Goal: Information Seeking & Learning: Learn about a topic

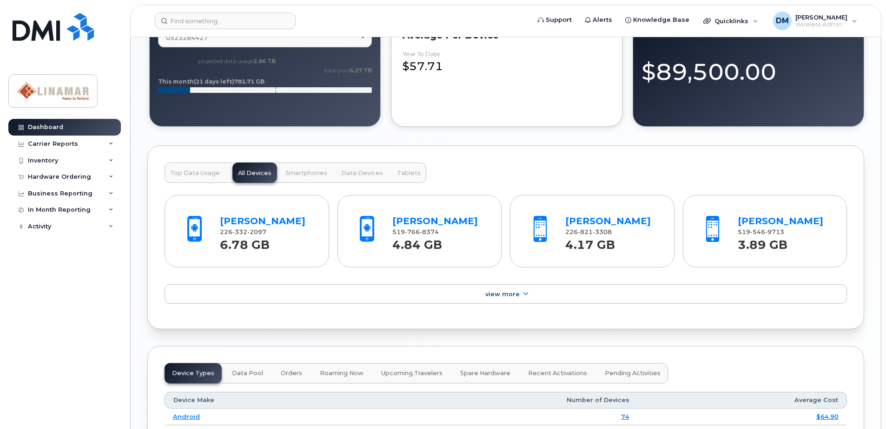
scroll to position [697, 0]
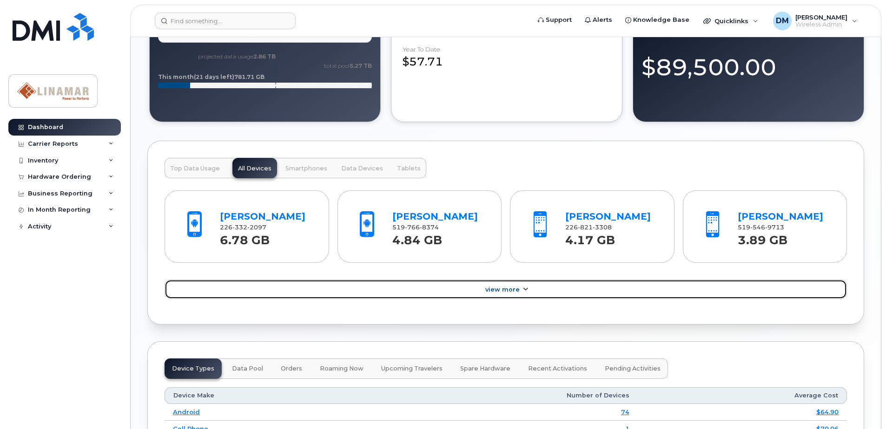
click at [512, 291] on span "View More" at bounding box center [502, 289] width 34 height 7
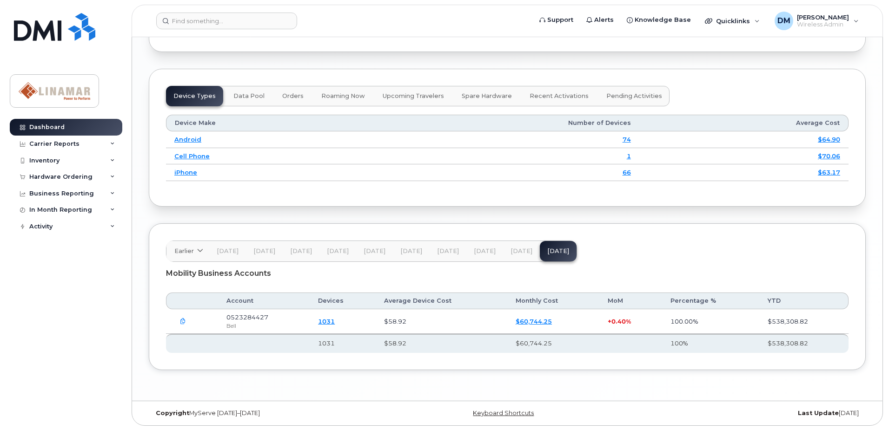
scroll to position [1214, 0]
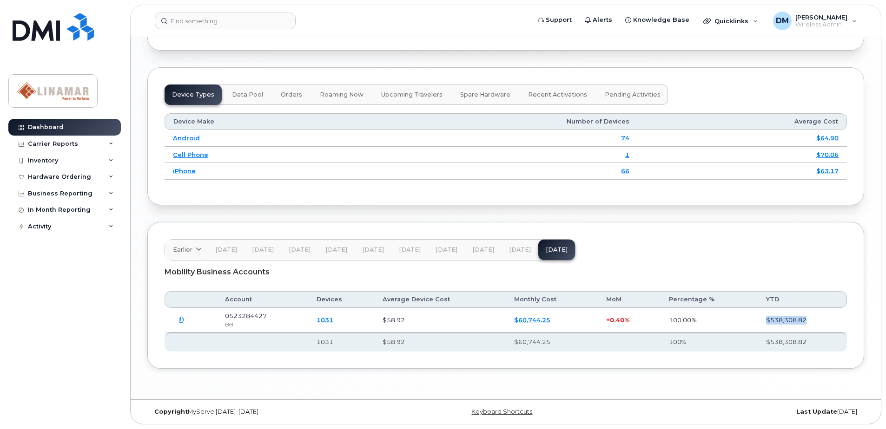
drag, startPoint x: 764, startPoint y: 319, endPoint x: 807, endPoint y: 321, distance: 43.3
click at [807, 321] on td "$538,308.82" at bounding box center [801, 320] width 89 height 25
drag, startPoint x: 810, startPoint y: 319, endPoint x: 764, endPoint y: 320, distance: 45.5
click at [764, 320] on td "$538,308.82" at bounding box center [801, 320] width 89 height 25
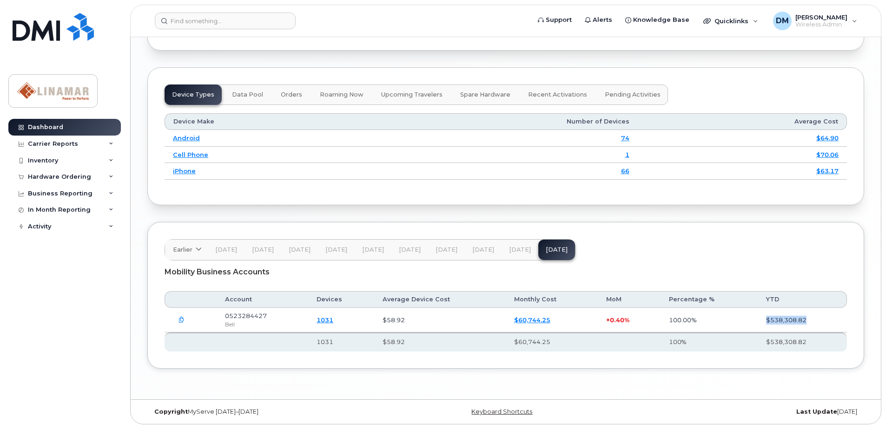
click at [768, 320] on td "$538,308.82" at bounding box center [801, 320] width 89 height 25
drag, startPoint x: 603, startPoint y: 321, endPoint x: 632, endPoint y: 320, distance: 28.4
click at [632, 320] on td "+ 0.40%" at bounding box center [629, 320] width 62 height 25
click at [330, 319] on link "1031" at bounding box center [324, 319] width 17 height 7
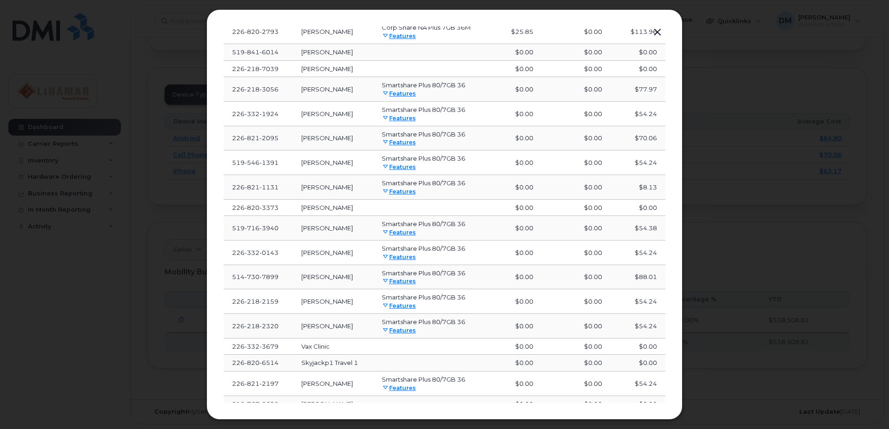
scroll to position [268, 0]
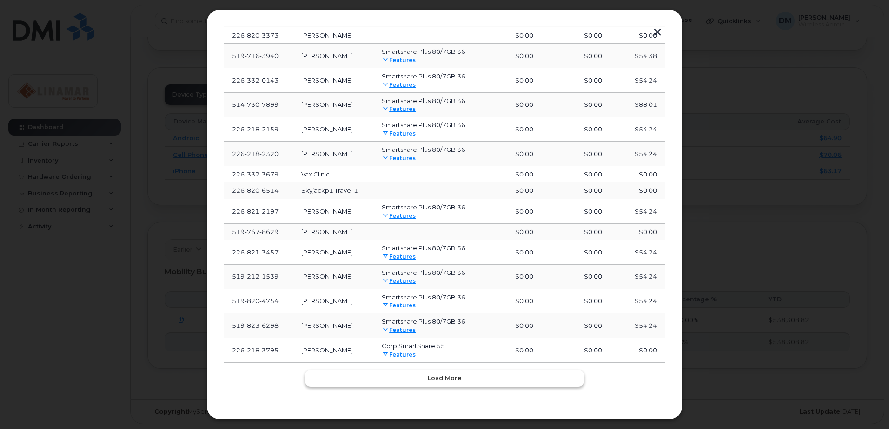
click at [455, 379] on span "Load more" at bounding box center [445, 378] width 34 height 9
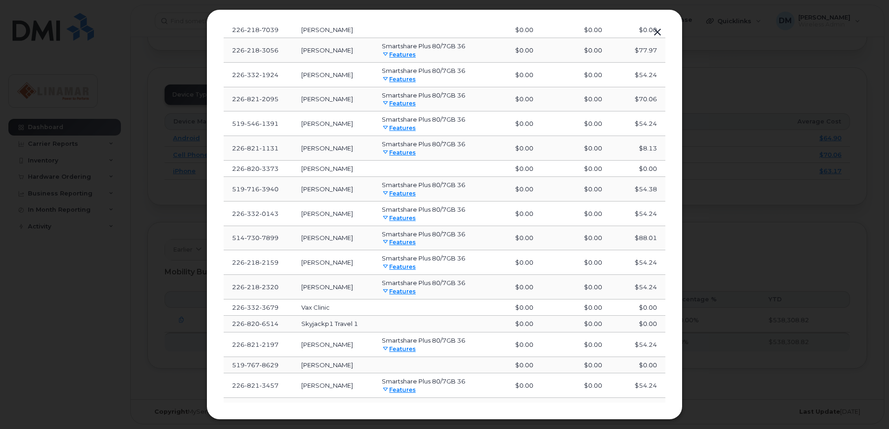
scroll to position [0, 0]
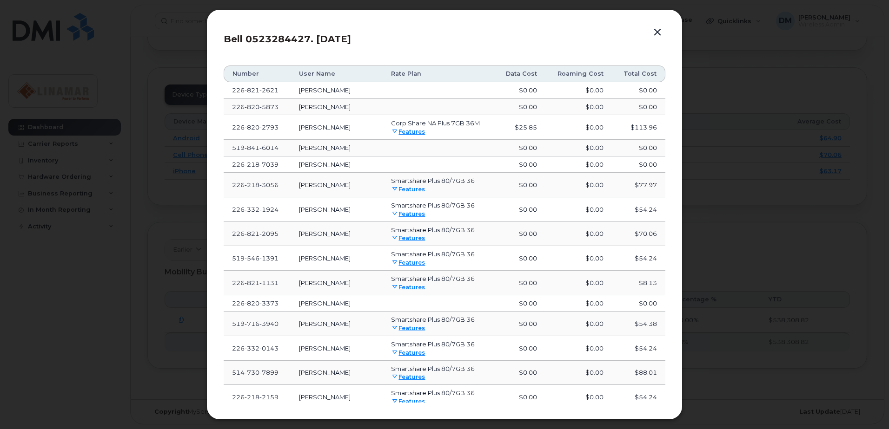
click at [516, 73] on th "Data Cost" at bounding box center [519, 74] width 51 height 17
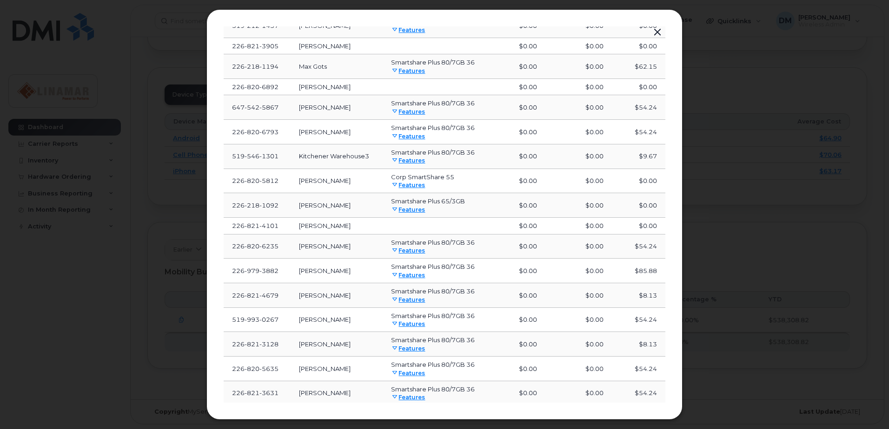
scroll to position [832, 0]
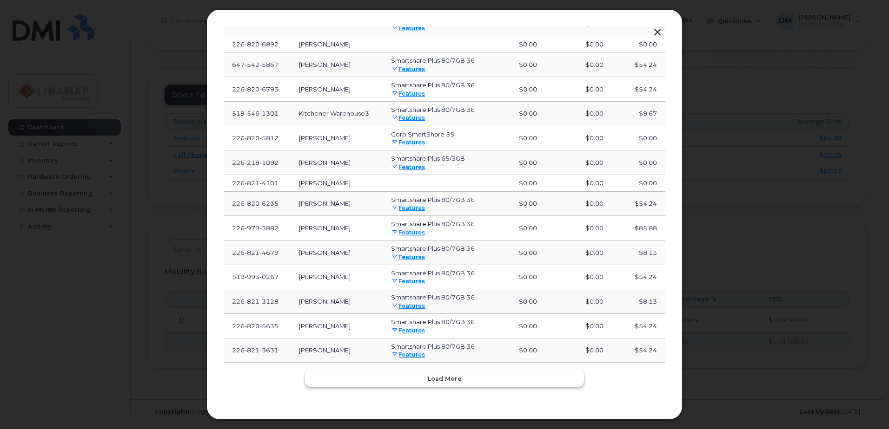
click at [451, 379] on span "Load more" at bounding box center [445, 379] width 34 height 9
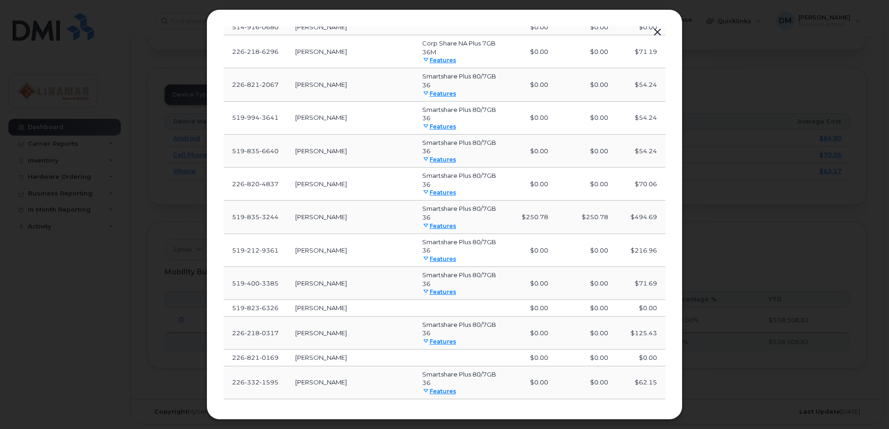
scroll to position [1560, 0]
drag, startPoint x: 524, startPoint y: 218, endPoint x: 657, endPoint y: 215, distance: 133.4
click at [657, 215] on tr "519 835 3244 Brad Grundy Smartshare Plus 80/7GB 36 Features $250.78 $250.78 $49…" at bounding box center [444, 217] width 441 height 33
click at [657, 215] on td "$494.69" at bounding box center [640, 217] width 49 height 33
drag, startPoint x: 524, startPoint y: 218, endPoint x: 652, endPoint y: 217, distance: 128.7
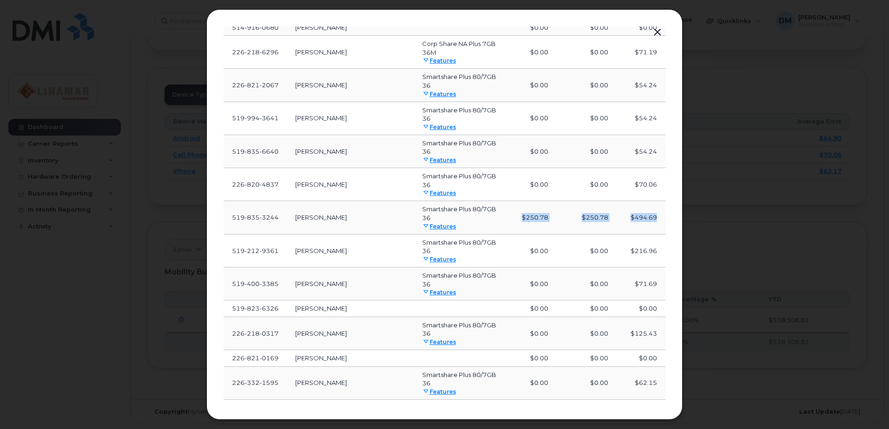
click at [652, 217] on tr "519 835 3244 Brad Grundy Smartshare Plus 80/7GB 36 Features $250.78 $250.78 $49…" at bounding box center [444, 217] width 441 height 33
click at [652, 217] on td "$494.69" at bounding box center [640, 217] width 49 height 33
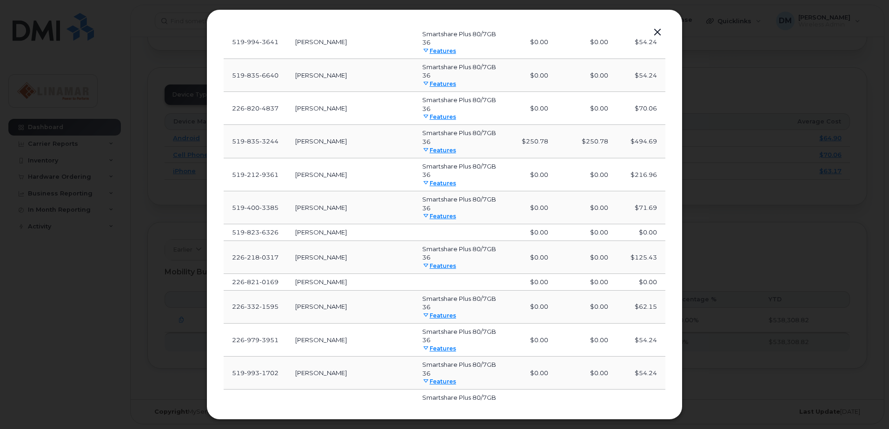
scroll to position [1606, 0]
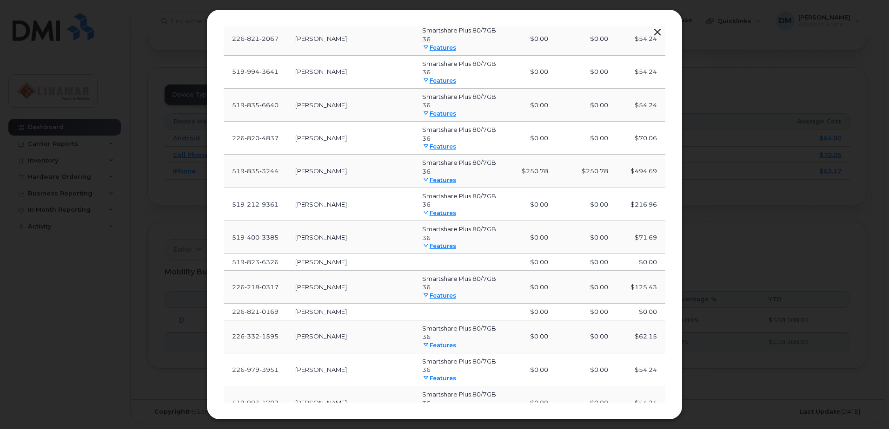
click at [425, 178] on icon at bounding box center [426, 180] width 6 height 6
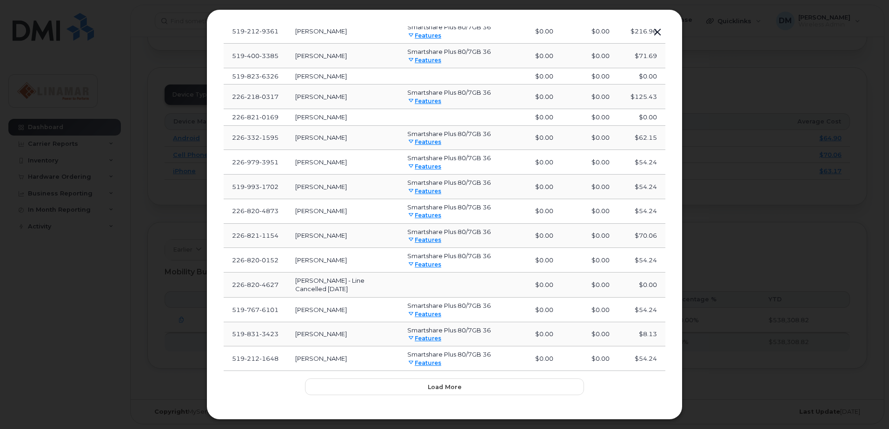
scroll to position [1623, 0]
click at [457, 382] on span "Load more" at bounding box center [445, 386] width 34 height 9
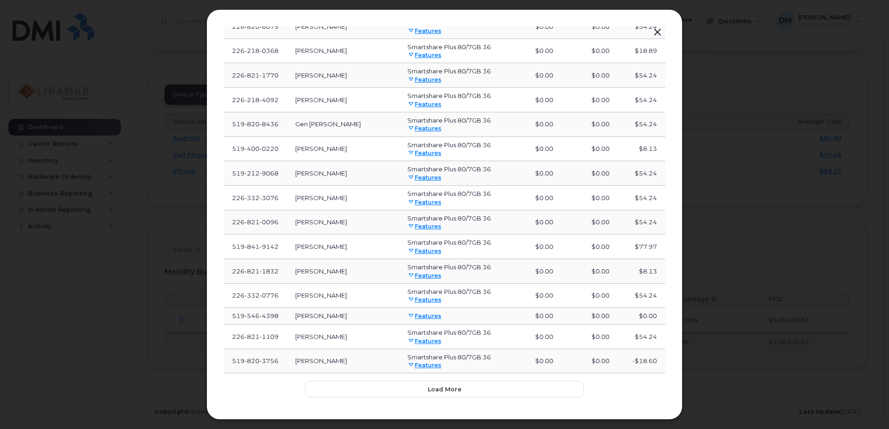
scroll to position [2219, 0]
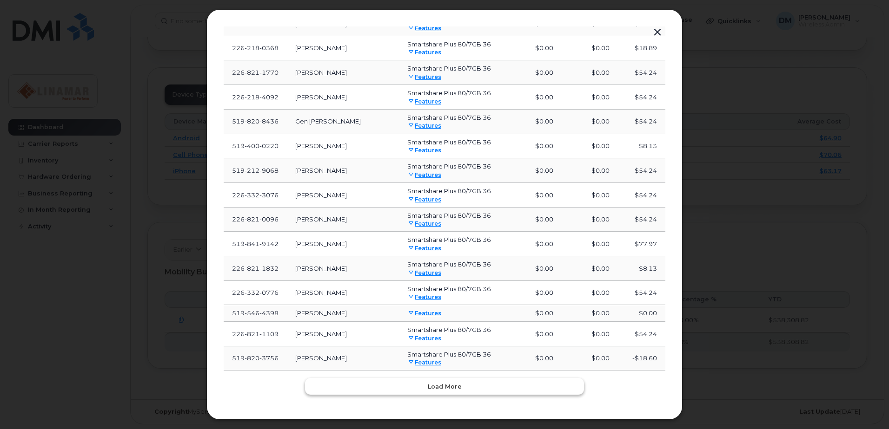
click at [503, 382] on button "Load more" at bounding box center [444, 386] width 279 height 17
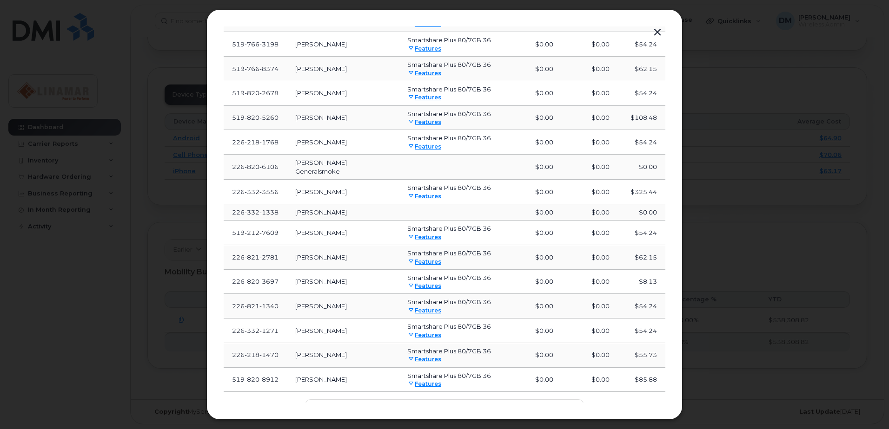
scroll to position [2816, 0]
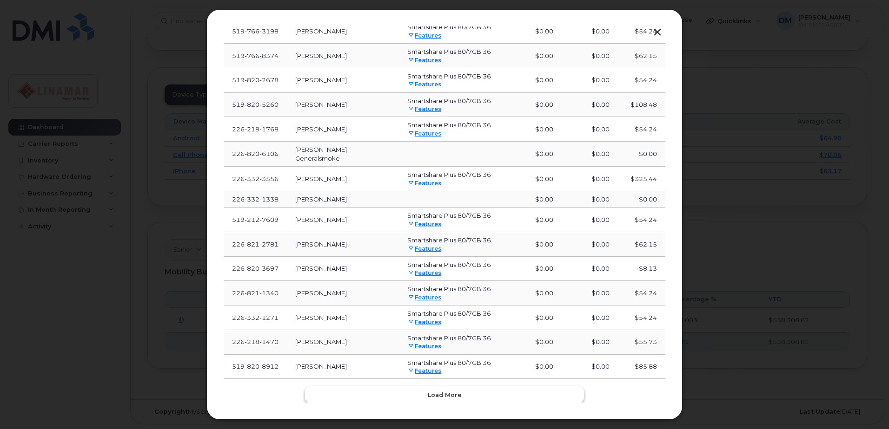
click at [499, 387] on button "Load more" at bounding box center [444, 395] width 279 height 17
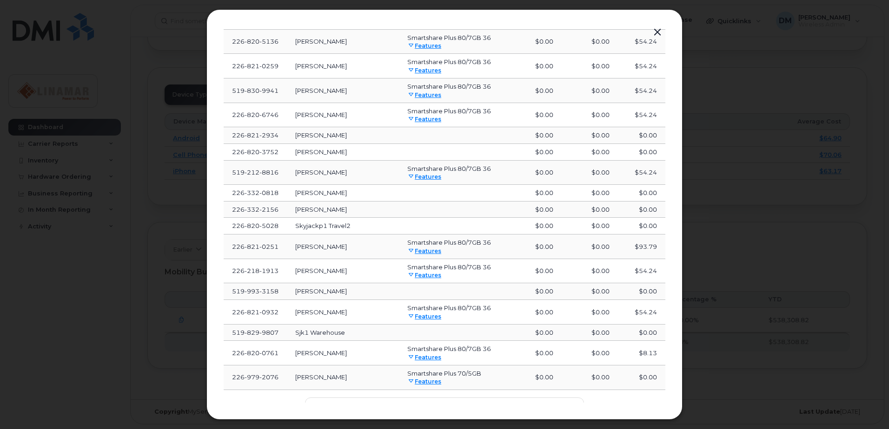
scroll to position [3357, 0]
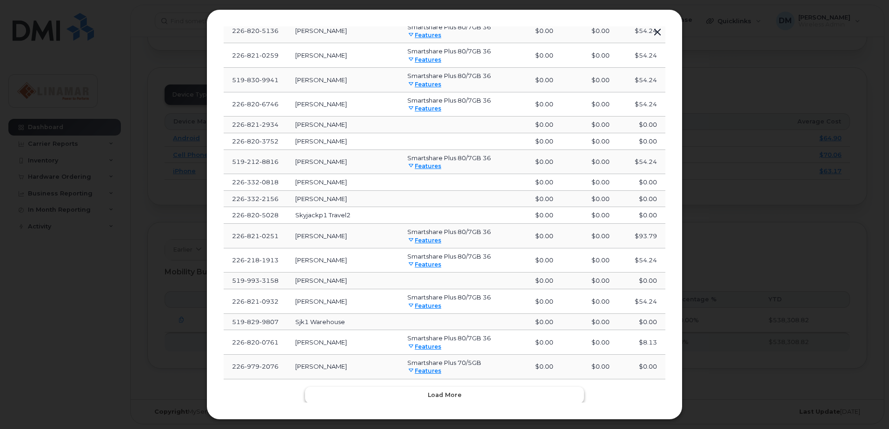
click at [483, 387] on button "Load more" at bounding box center [444, 395] width 279 height 17
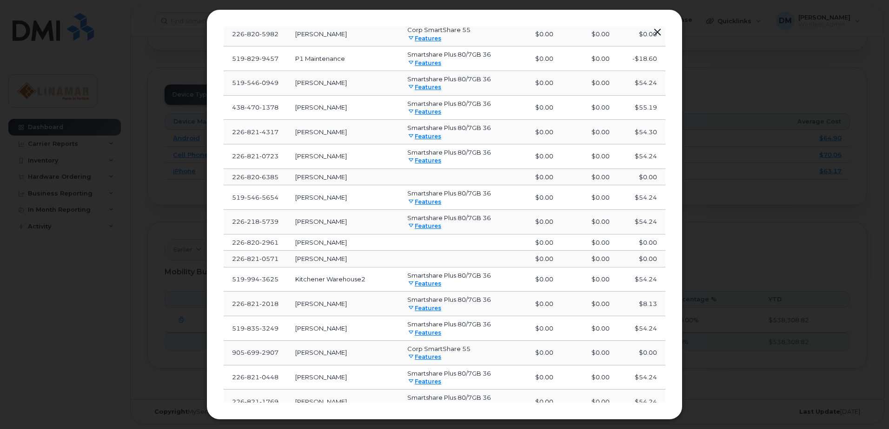
scroll to position [3937, 0]
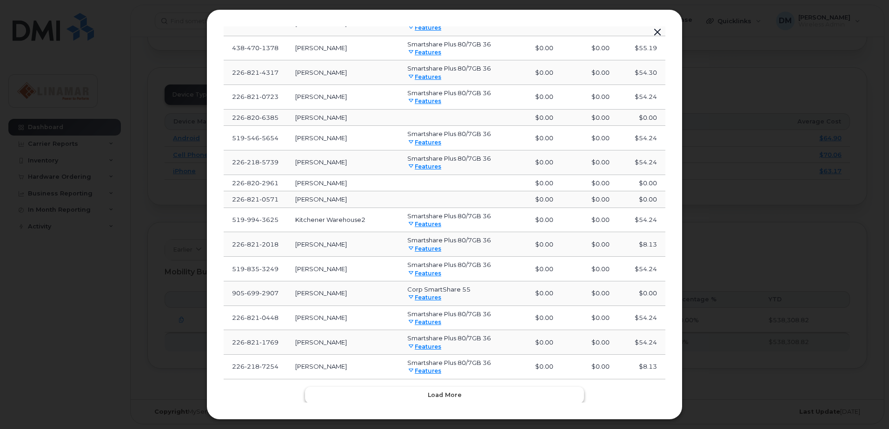
click at [496, 387] on button "Load more" at bounding box center [444, 395] width 279 height 17
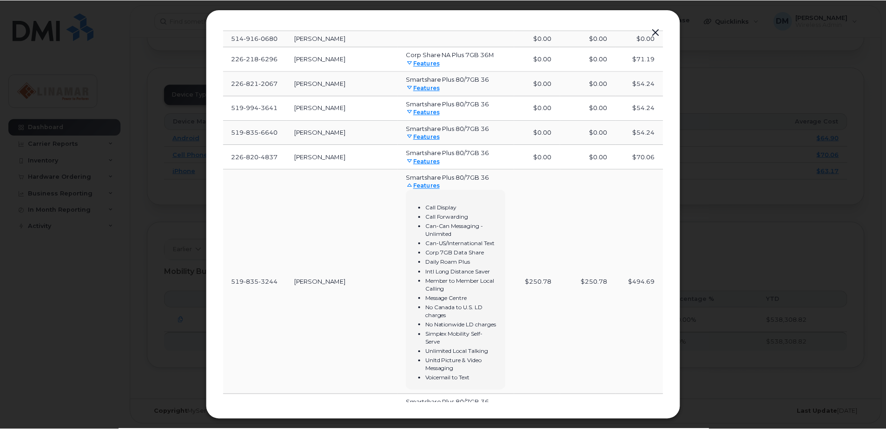
scroll to position [1348, 0]
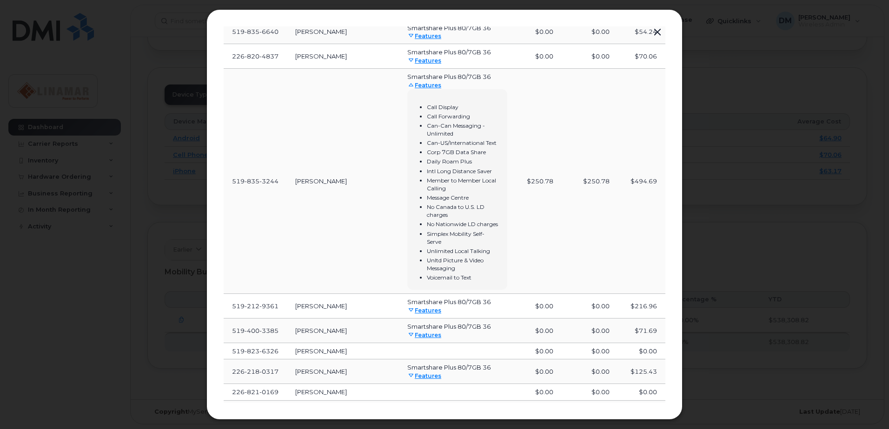
click at [657, 33] on button "button" at bounding box center [657, 32] width 14 height 13
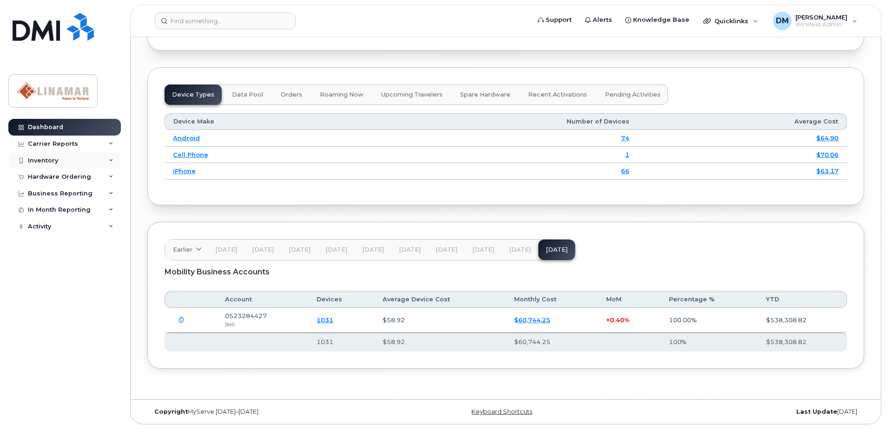
click at [55, 163] on div "Inventory" at bounding box center [43, 160] width 30 height 7
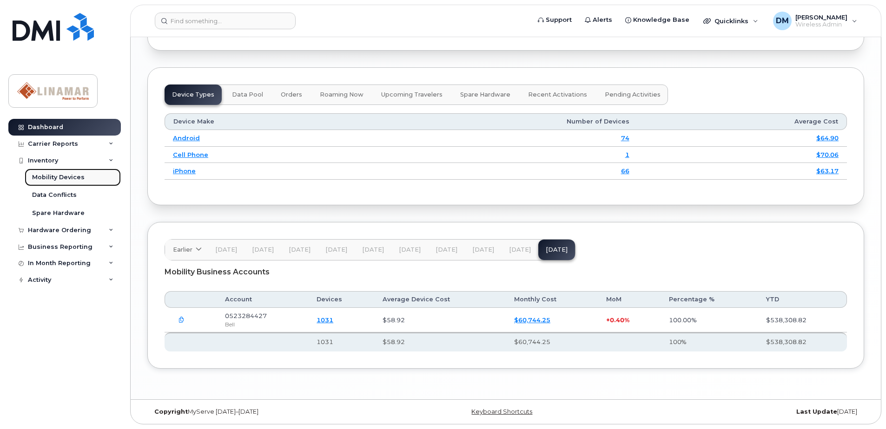
click at [47, 172] on link "Mobility Devices" at bounding box center [73, 178] width 96 height 18
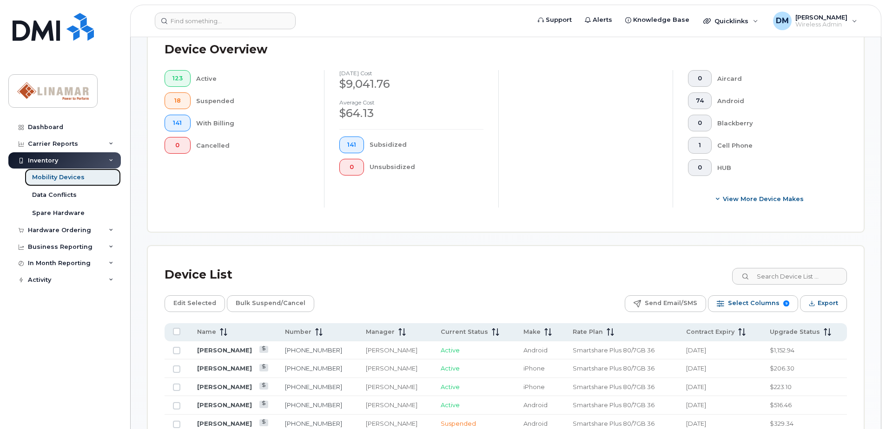
scroll to position [232, 0]
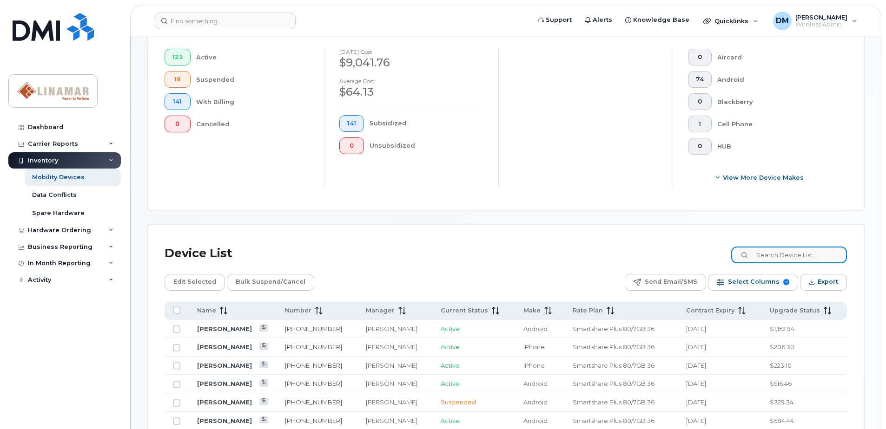
click at [787, 255] on input at bounding box center [789, 255] width 116 height 17
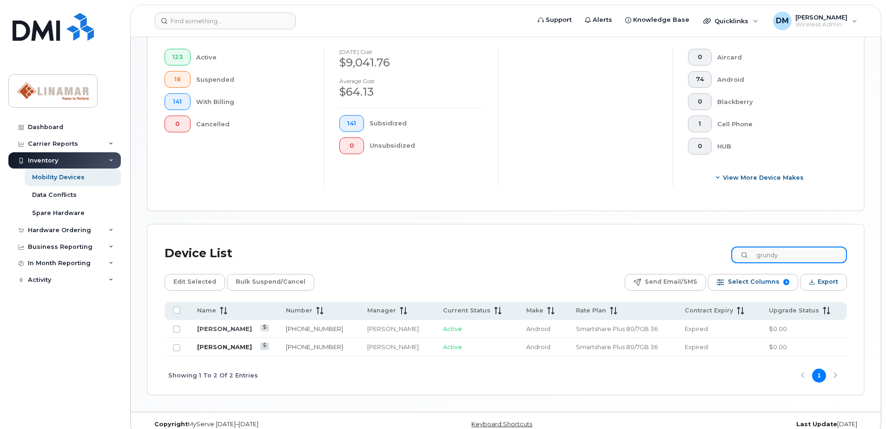
type input "grundy"
click at [219, 347] on link "[PERSON_NAME]" at bounding box center [224, 346] width 55 height 7
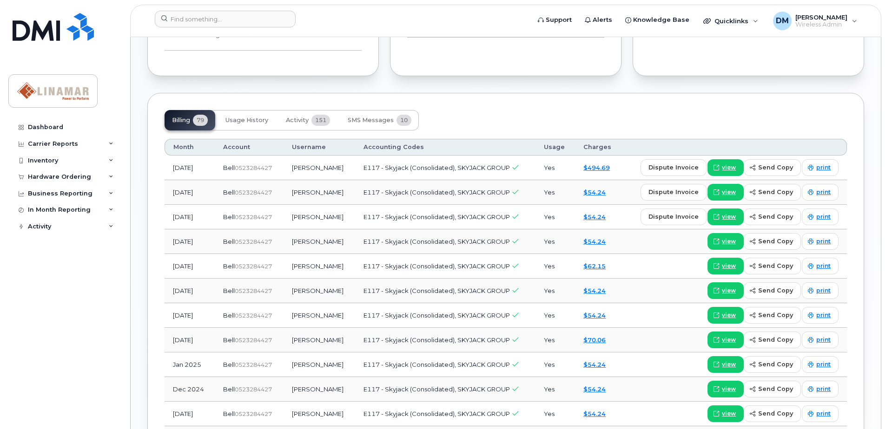
scroll to position [651, 0]
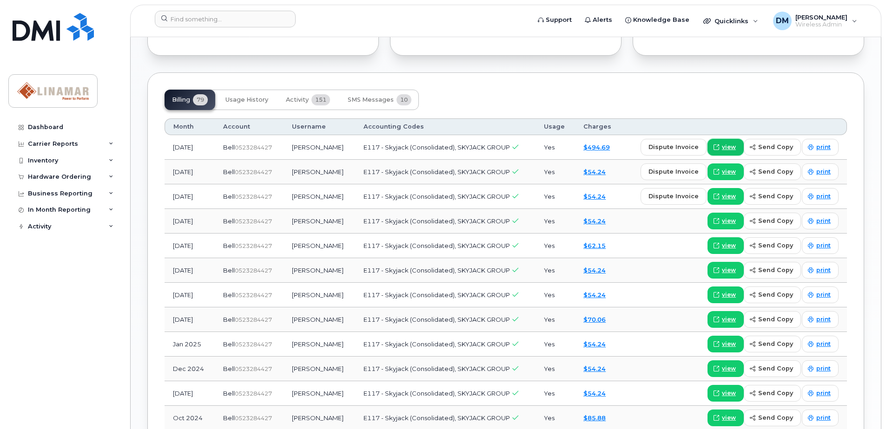
click at [728, 147] on span "view" at bounding box center [729, 147] width 14 height 8
click at [49, 177] on div "Hardware Ordering" at bounding box center [59, 176] width 63 height 7
click at [47, 162] on div "Inventory" at bounding box center [43, 160] width 30 height 7
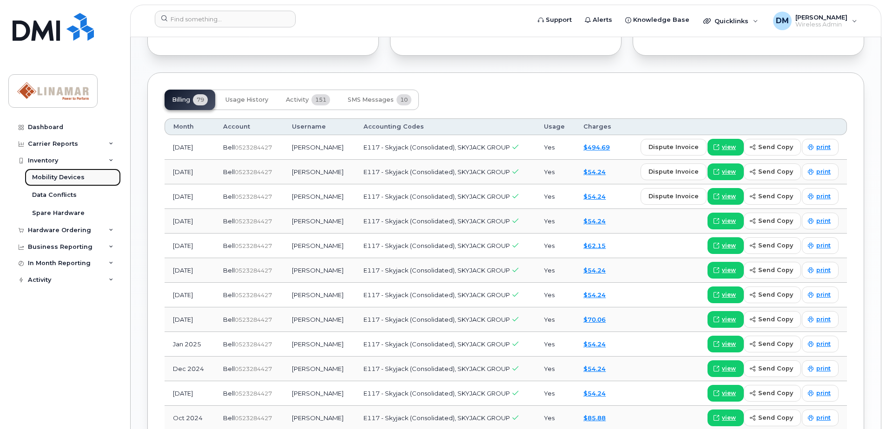
click at [54, 179] on div "Mobility Devices" at bounding box center [58, 177] width 53 height 8
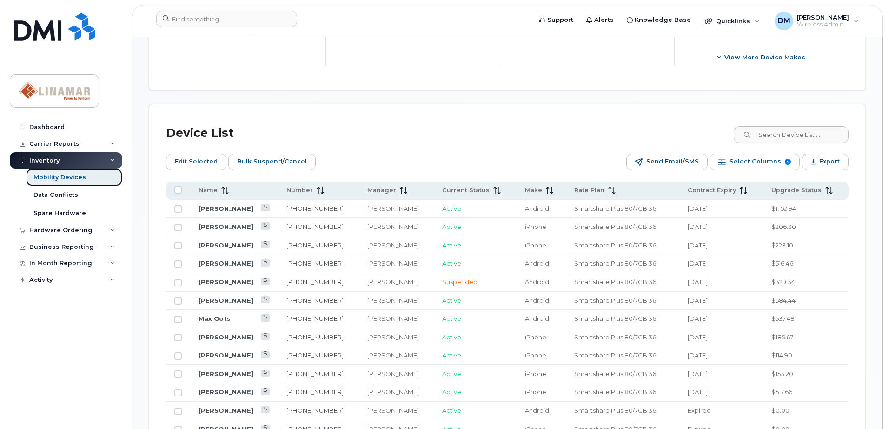
scroll to position [372, 0]
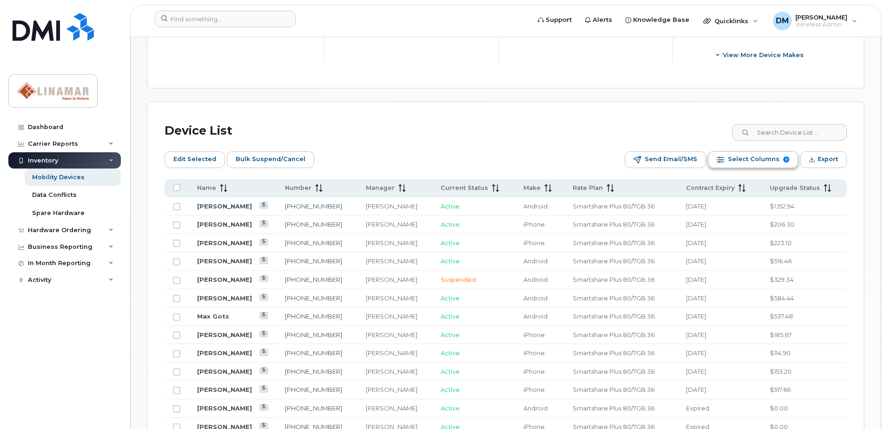
click at [758, 162] on span "Select Columns" at bounding box center [754, 159] width 52 height 14
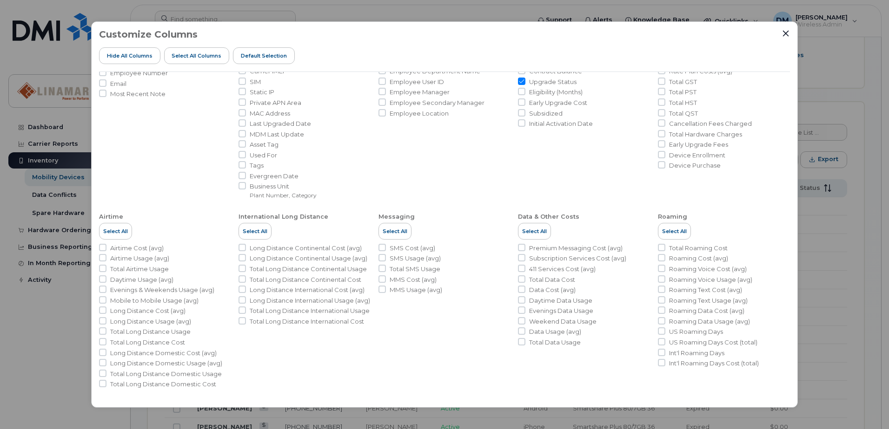
scroll to position [97, 0]
click at [658, 248] on input "Total Roaming Cost" at bounding box center [661, 247] width 7 height 7
checkbox input "true"
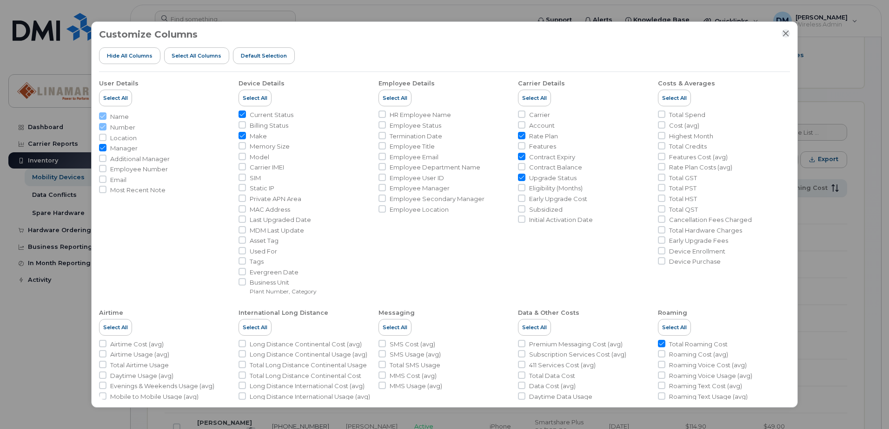
click at [786, 33] on icon "Close" at bounding box center [786, 34] width 6 height 6
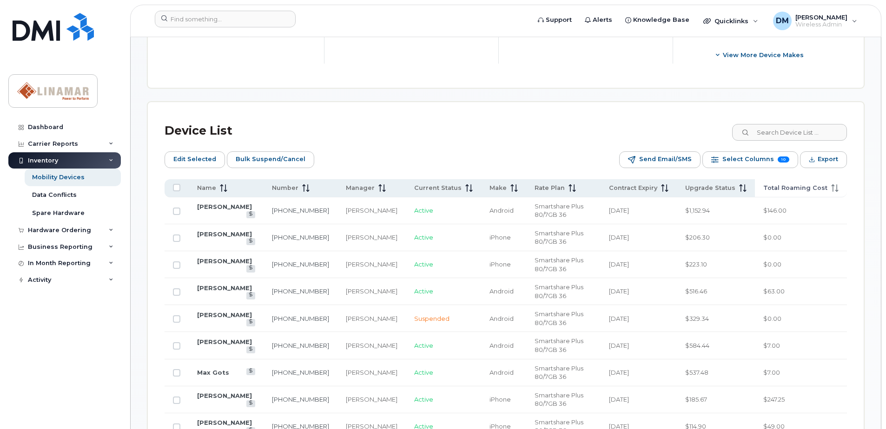
click at [786, 186] on span "Total Roaming Cost" at bounding box center [795, 188] width 64 height 8
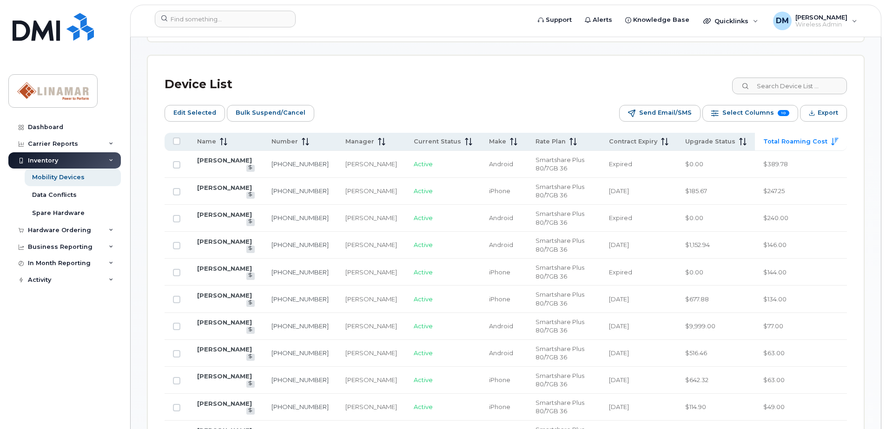
scroll to position [465, 0]
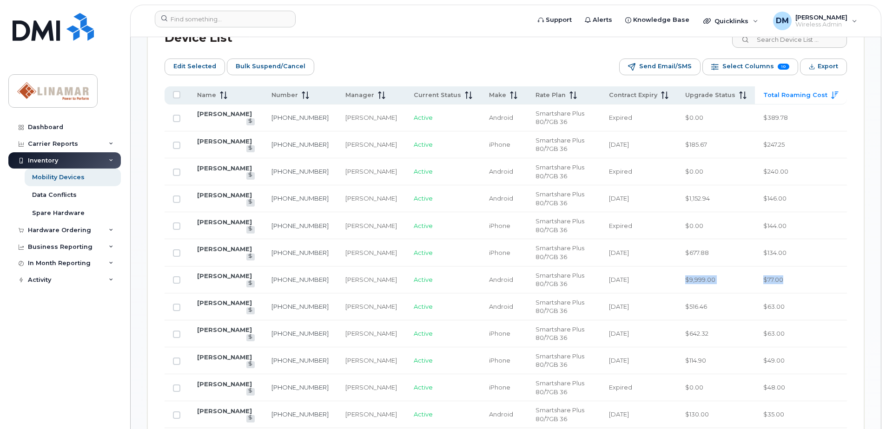
drag, startPoint x: 691, startPoint y: 281, endPoint x: 793, endPoint y: 283, distance: 102.3
click at [793, 283] on tr "Cassandra Leis 519-831-4695 Steve Thompson Active Android Smartshare Plus 80/7G…" at bounding box center [506, 280] width 682 height 27
click at [793, 283] on td "$77.00" at bounding box center [801, 280] width 92 height 27
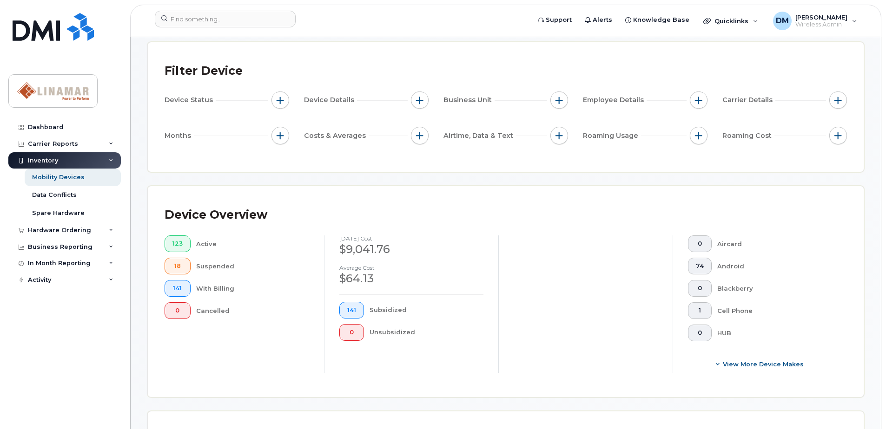
scroll to position [0, 0]
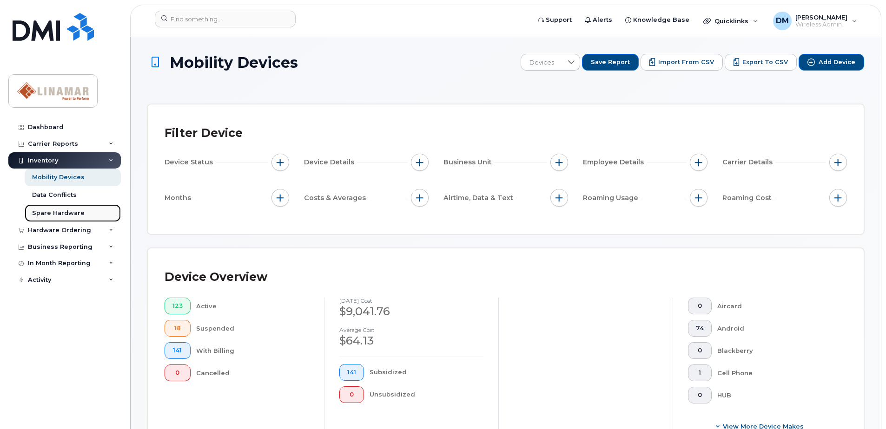
click at [47, 210] on div "Spare Hardware" at bounding box center [58, 213] width 53 height 8
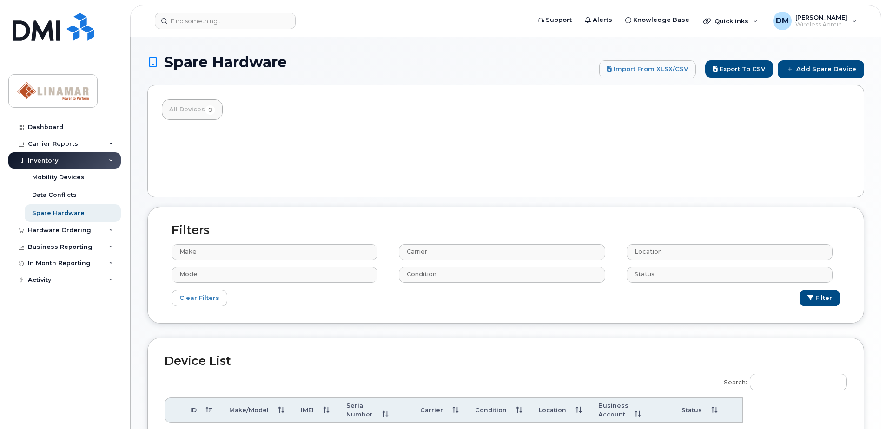
select select
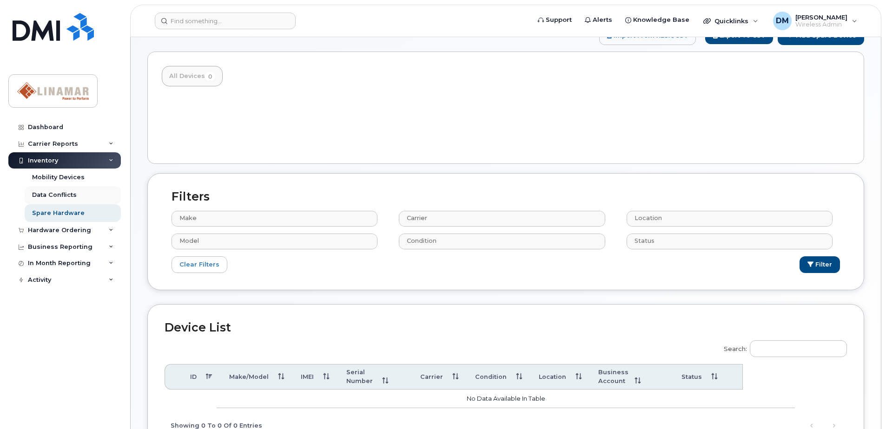
scroll to position [20, 0]
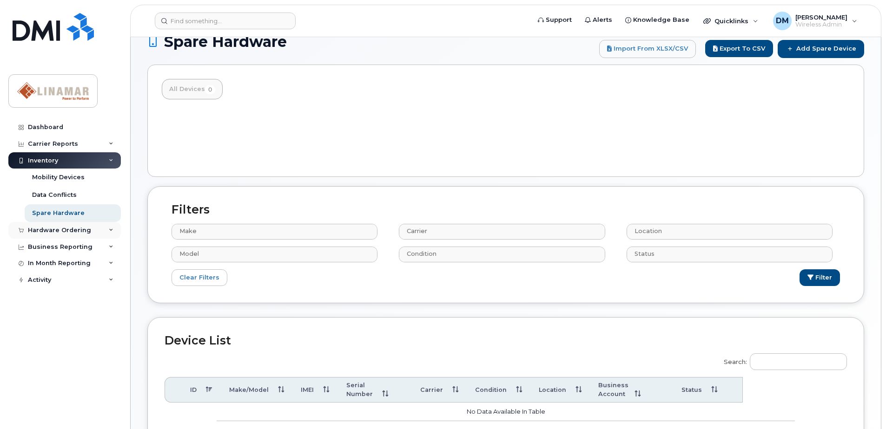
click at [56, 231] on div "Hardware Ordering" at bounding box center [59, 230] width 63 height 7
click at [52, 281] on div "Business Reporting" at bounding box center [60, 282] width 65 height 7
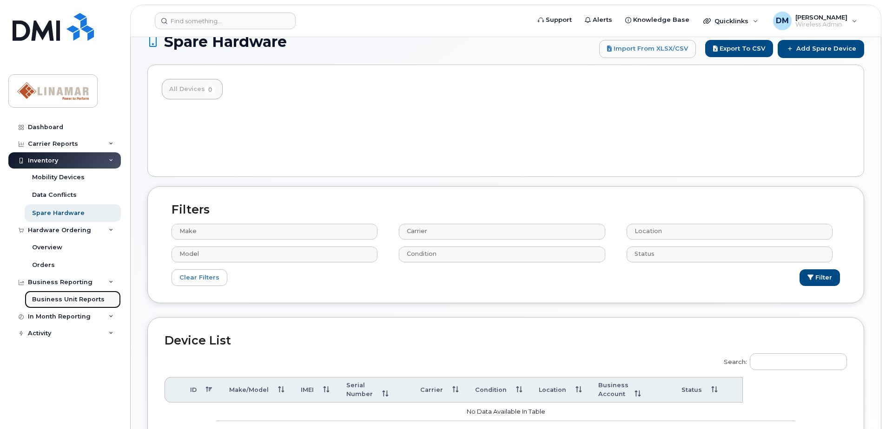
click at [53, 296] on div "Business Unit Reports" at bounding box center [68, 300] width 72 height 8
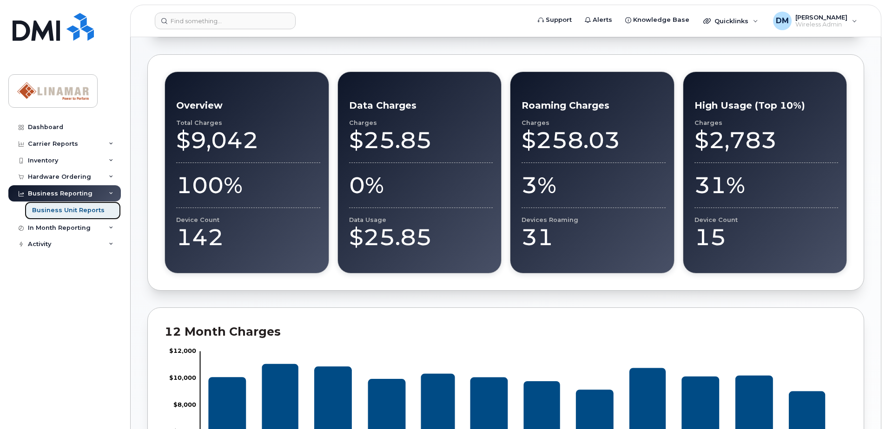
scroll to position [186, 0]
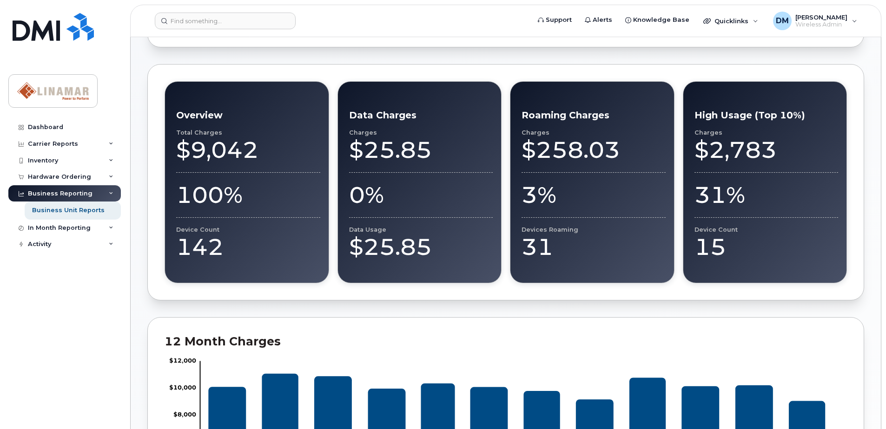
click at [715, 250] on div "15" at bounding box center [766, 247] width 144 height 28
click at [728, 189] on div "31%" at bounding box center [766, 195] width 144 height 28
click at [706, 141] on div "$2,783" at bounding box center [766, 150] width 144 height 28
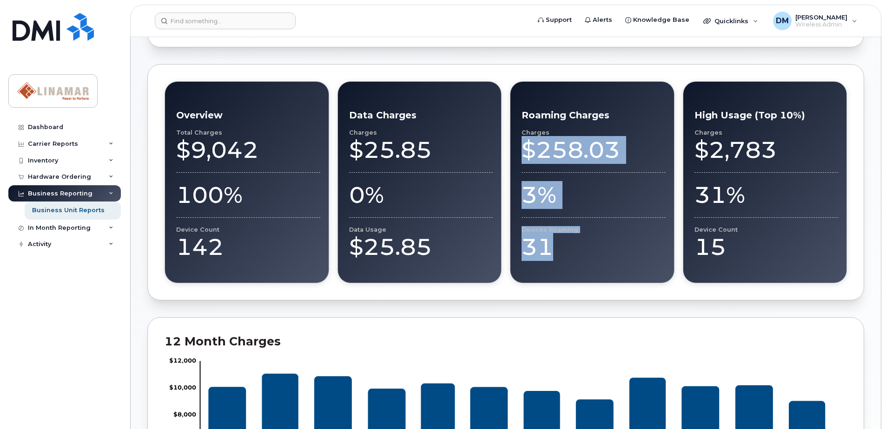
drag, startPoint x: 526, startPoint y: 148, endPoint x: 562, endPoint y: 243, distance: 101.5
click at [562, 243] on div "Charges $258.03 3% Devices Roaming 31" at bounding box center [593, 195] width 144 height 132
click at [562, 243] on div "31" at bounding box center [593, 247] width 144 height 28
drag, startPoint x: 552, startPoint y: 251, endPoint x: 523, endPoint y: 116, distance: 138.2
click at [523, 116] on div "Roaming Charges Charges $258.03 3% Devices Roaming 31" at bounding box center [592, 182] width 165 height 202
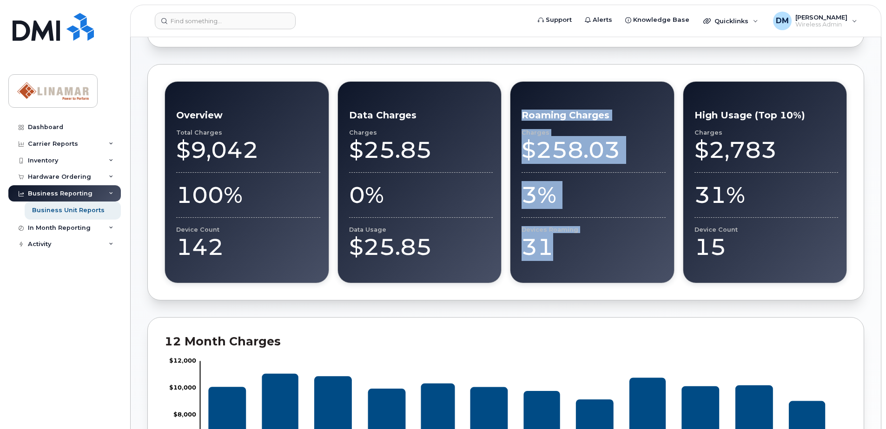
click at [523, 116] on h3 "Roaming Charges" at bounding box center [593, 115] width 144 height 11
drag, startPoint x: 520, startPoint y: 112, endPoint x: 619, endPoint y: 250, distance: 169.8
click at [619, 250] on div "Roaming Charges Charges $258.03 3% Devices Roaming 31" at bounding box center [592, 182] width 165 height 202
drag, startPoint x: 619, startPoint y: 250, endPoint x: 618, endPoint y: 244, distance: 6.2
click at [619, 250] on div "31" at bounding box center [593, 247] width 144 height 28
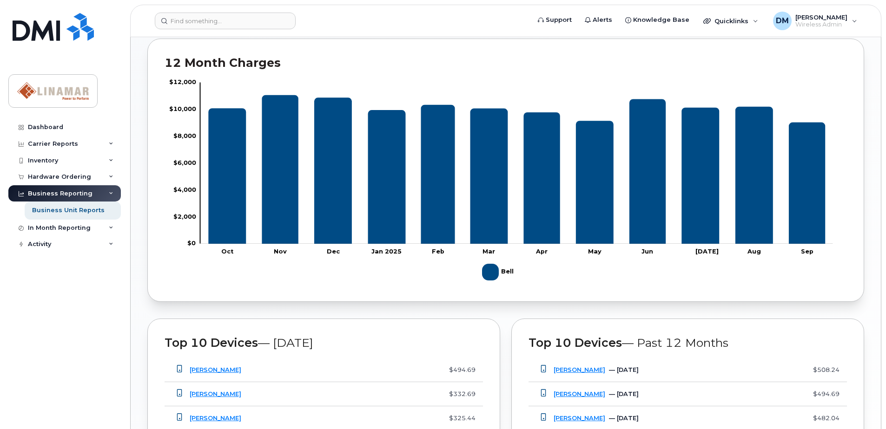
scroll to position [712, 0]
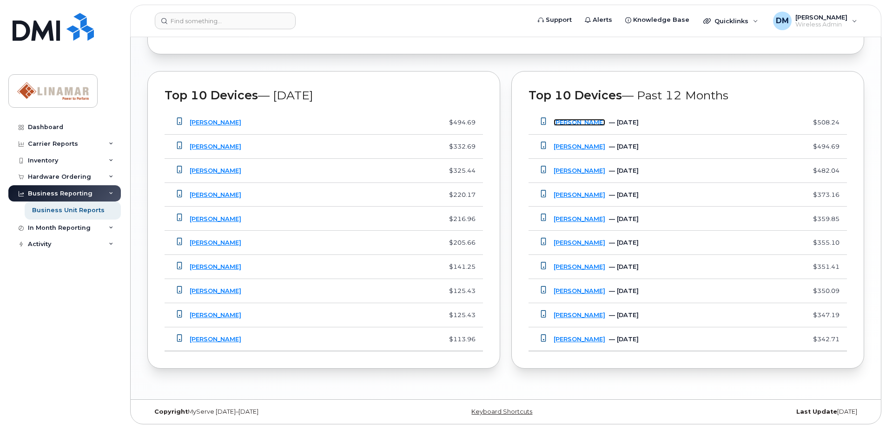
click at [570, 121] on link "[PERSON_NAME]" at bounding box center [579, 122] width 52 height 7
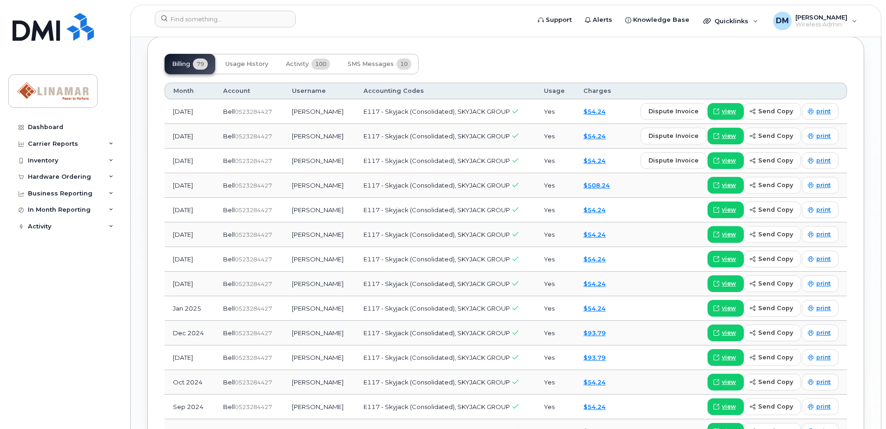
scroll to position [744, 0]
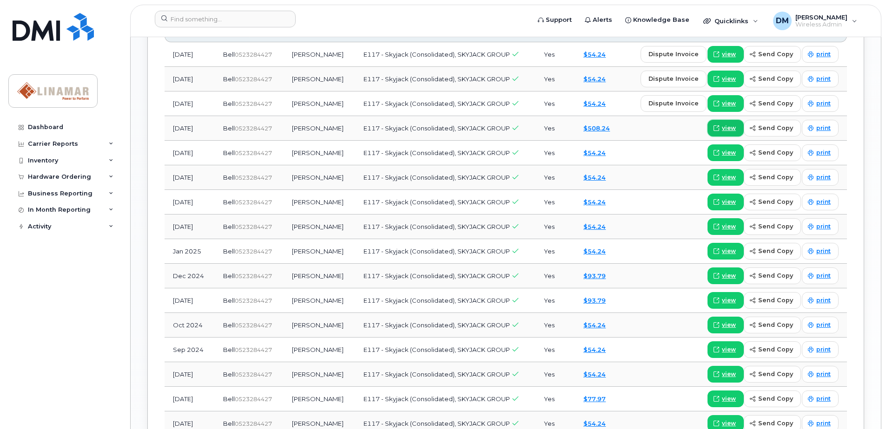
click at [729, 127] on span "view" at bounding box center [729, 128] width 14 height 8
